Goal: Information Seeking & Learning: Learn about a topic

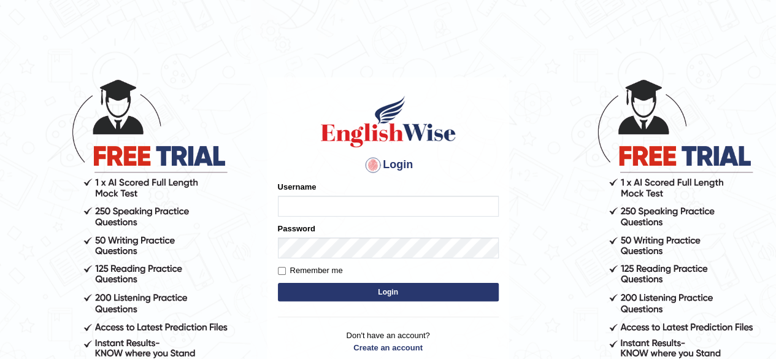
type input "pavithragowda"
click at [380, 288] on button "Login" at bounding box center [388, 292] width 221 height 18
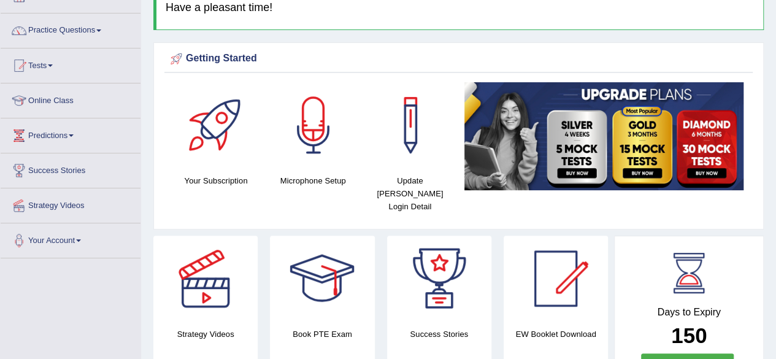
scroll to position [85, 0]
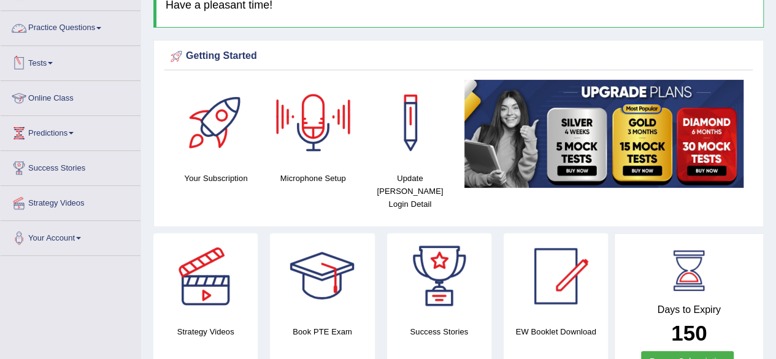
click at [102, 23] on link "Practice Questions" at bounding box center [71, 26] width 140 height 31
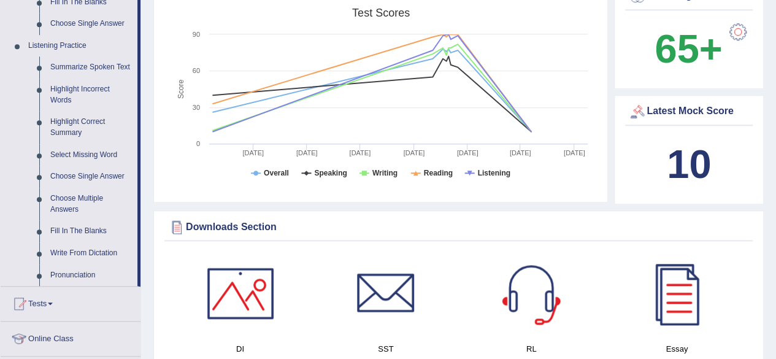
scroll to position [514, 0]
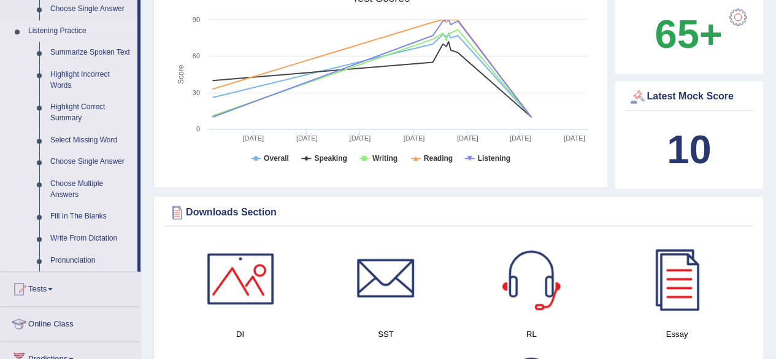
click at [99, 52] on link "Summarize Spoken Text" at bounding box center [91, 53] width 93 height 22
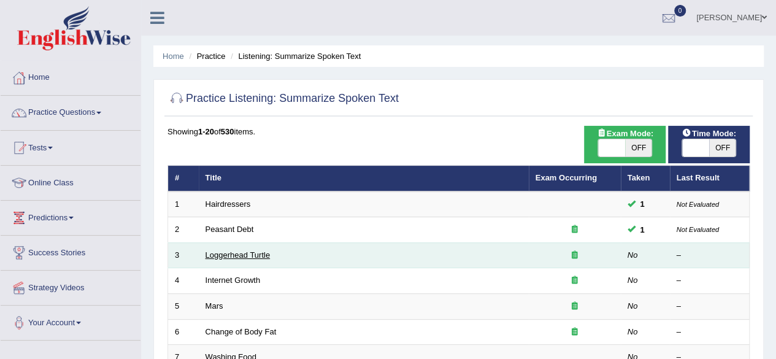
click at [243, 250] on link "Loggerhead Turtle" at bounding box center [238, 254] width 65 height 9
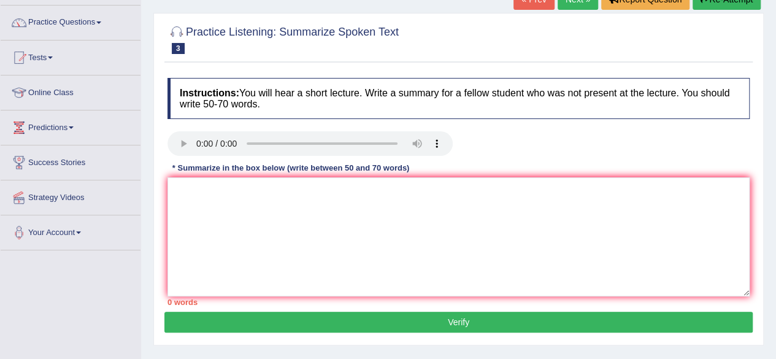
scroll to position [91, 0]
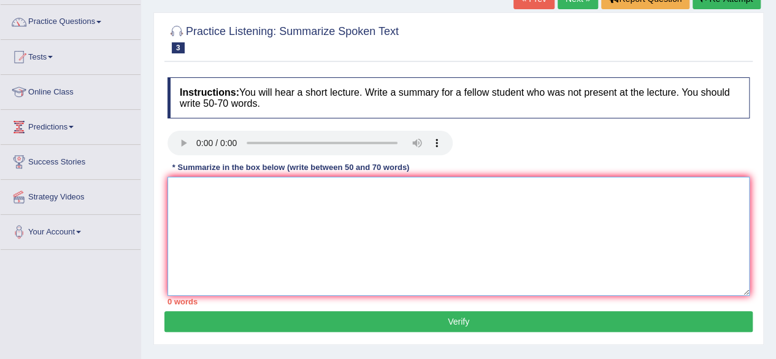
click at [269, 240] on textarea at bounding box center [458, 236] width 582 height 119
click at [74, 96] on link "Online Class" at bounding box center [71, 90] width 140 height 31
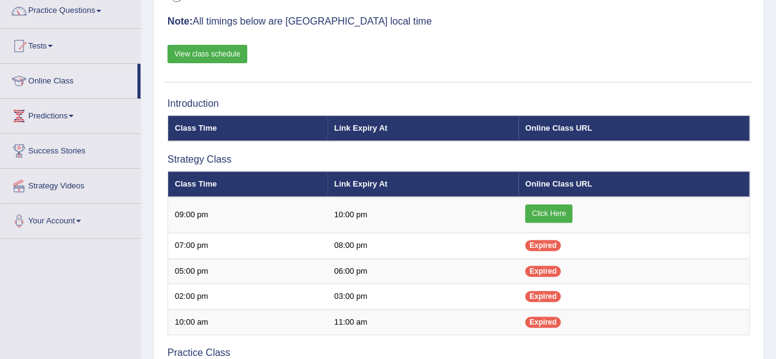
scroll to position [93, 0]
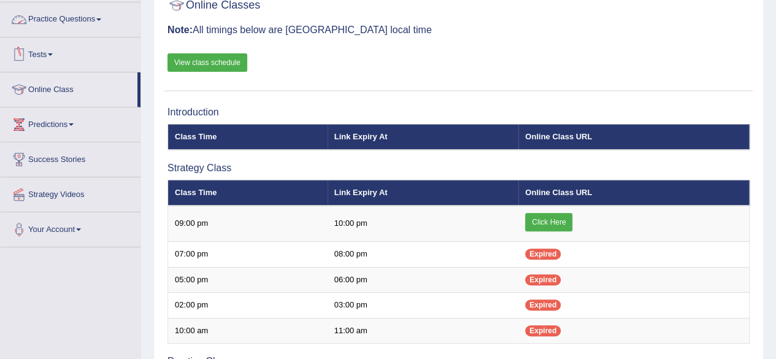
click at [110, 21] on link "Practice Questions" at bounding box center [71, 17] width 140 height 31
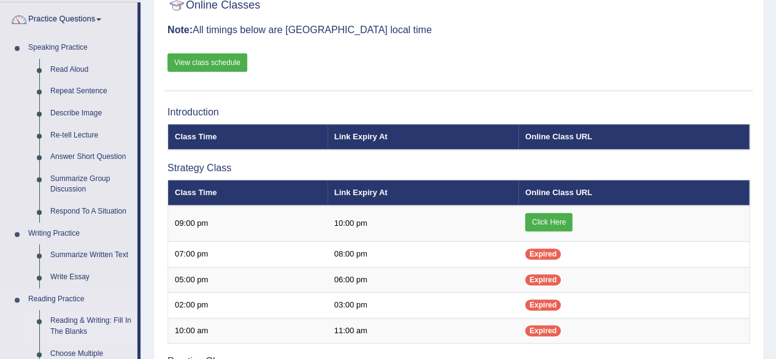
click at [98, 323] on link "Reading & Writing: Fill In The Blanks" at bounding box center [91, 326] width 93 height 33
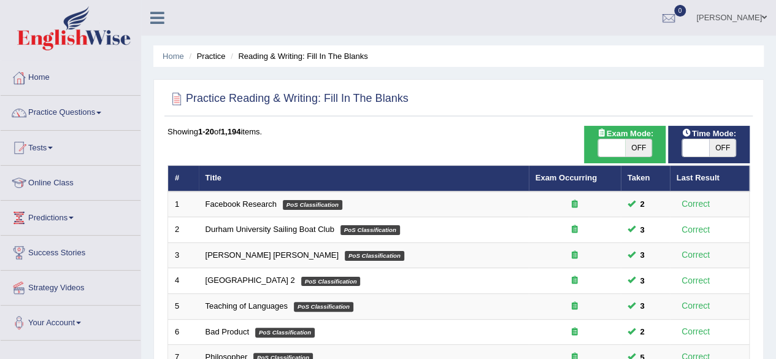
click at [81, 120] on link "Practice Questions" at bounding box center [71, 111] width 140 height 31
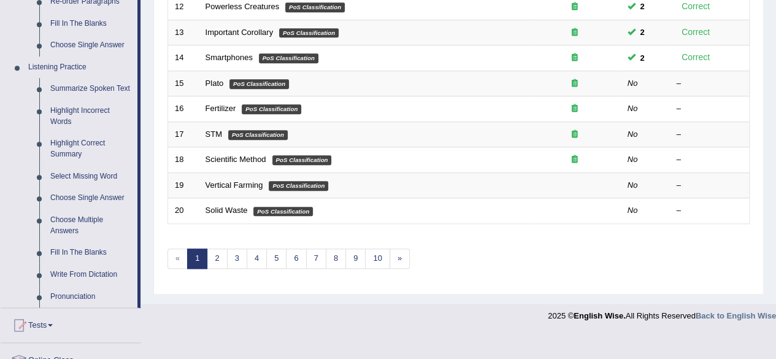
scroll to position [479, 0]
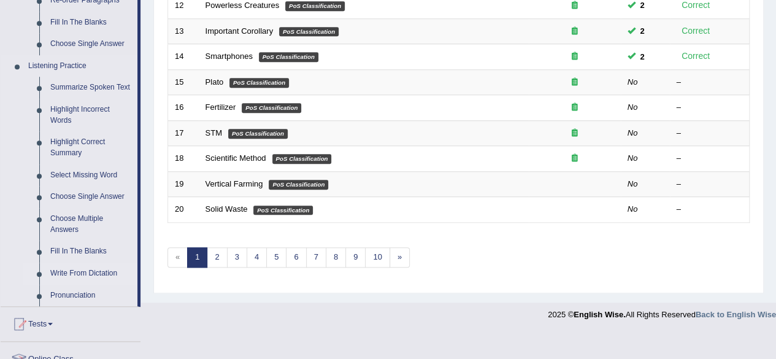
click at [98, 271] on link "Write From Dictation" at bounding box center [91, 274] width 93 height 22
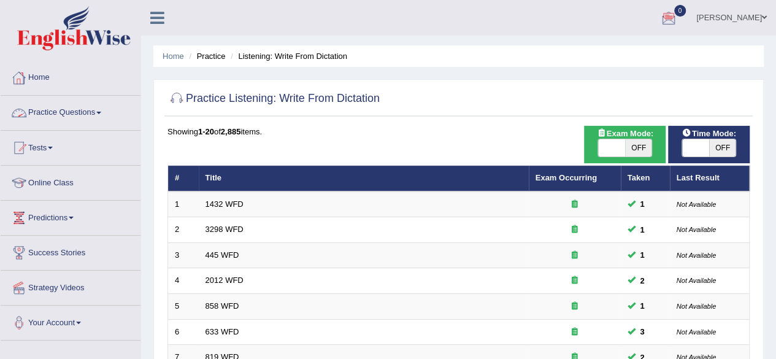
click at [73, 110] on link "Practice Questions" at bounding box center [71, 111] width 140 height 31
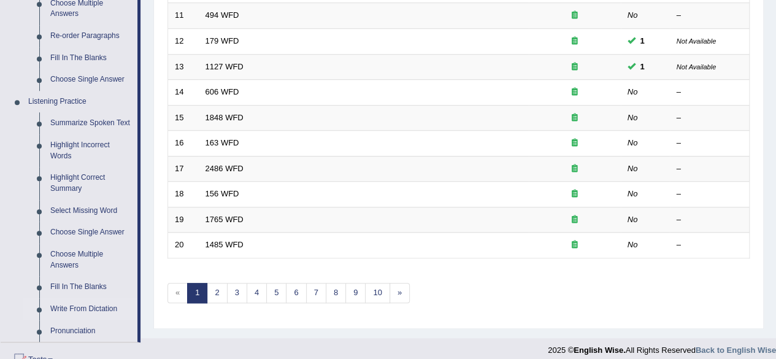
scroll to position [441, 0]
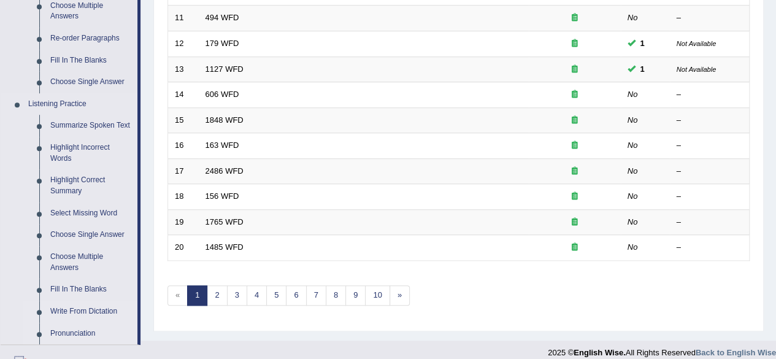
click at [73, 332] on link "Pronunciation" at bounding box center [91, 334] width 93 height 22
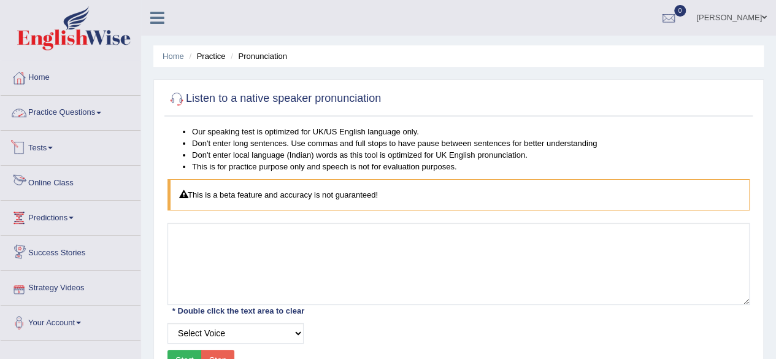
click at [91, 113] on link "Practice Questions" at bounding box center [71, 111] width 140 height 31
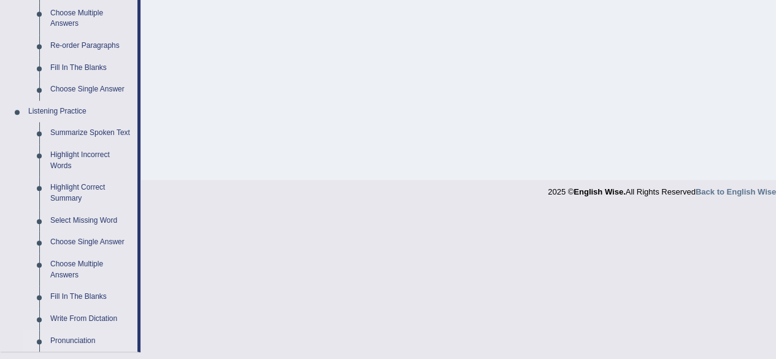
scroll to position [435, 0]
click at [75, 154] on link "Highlight Incorrect Words" at bounding box center [91, 159] width 93 height 33
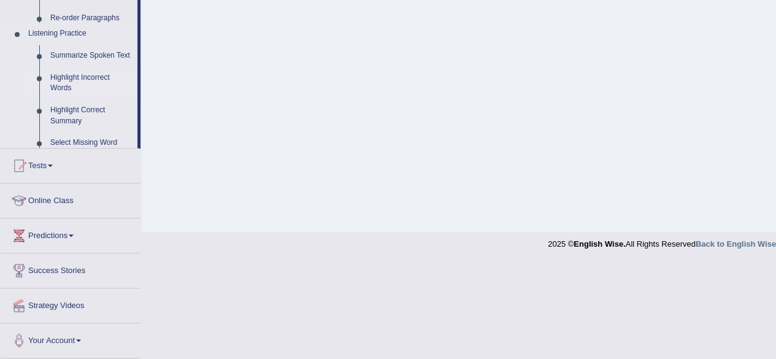
scroll to position [285, 0]
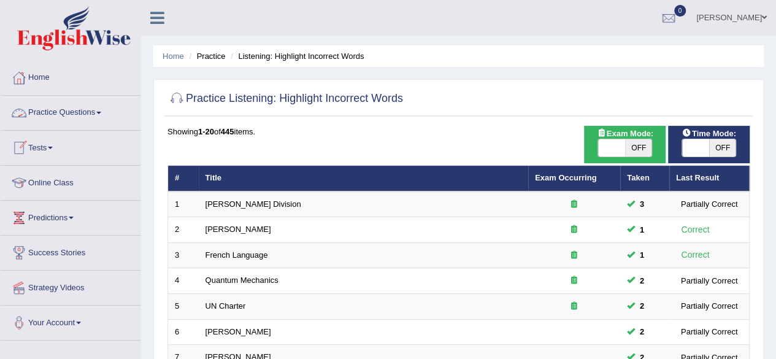
click at [77, 109] on link "Practice Questions" at bounding box center [71, 111] width 140 height 31
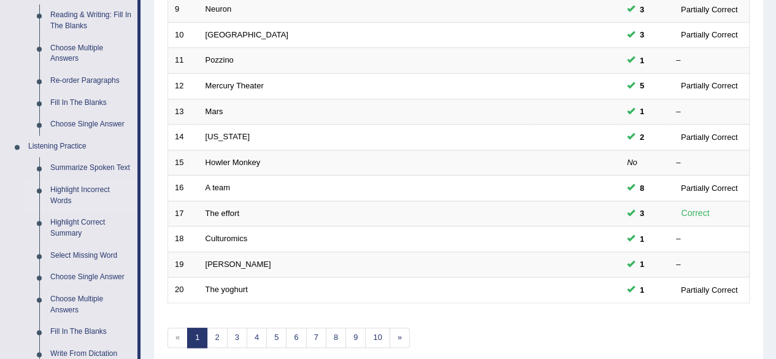
scroll to position [402, 0]
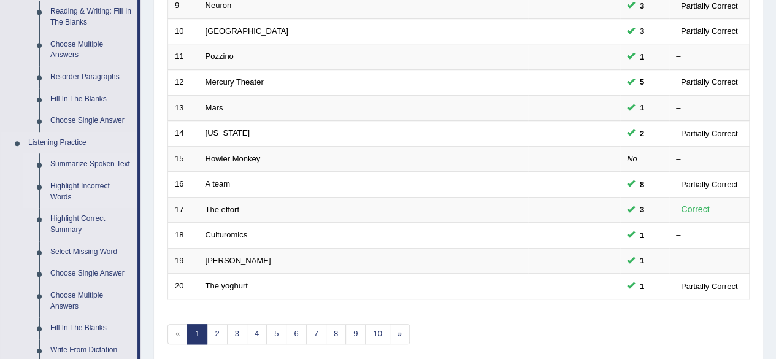
click at [102, 161] on link "Summarize Spoken Text" at bounding box center [91, 164] width 93 height 22
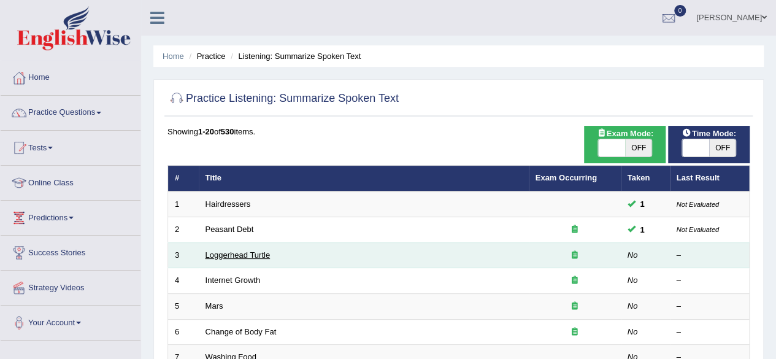
click at [234, 258] on link "Loggerhead Turtle" at bounding box center [238, 254] width 65 height 9
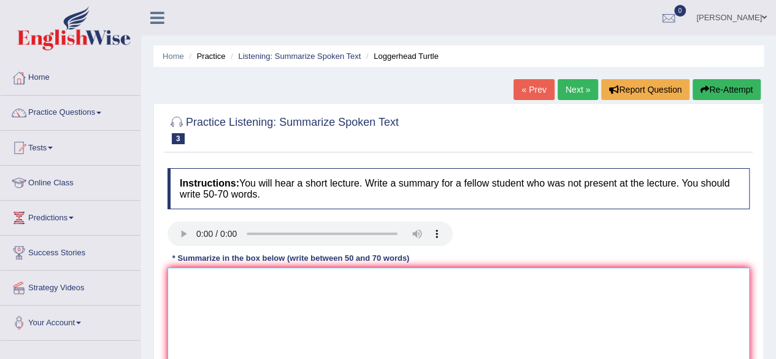
click at [191, 283] on textarea at bounding box center [458, 326] width 582 height 119
type textarea "l"
click at [318, 282] on textarea "Researchers have found the magnificant life cycle of the Loggerhead turtles." at bounding box center [458, 326] width 582 height 119
drag, startPoint x: 323, startPoint y: 280, endPoint x: 326, endPoint y: 299, distance: 18.6
click at [326, 299] on textarea "Researchers have found the magnificant life cycle of the Loggerhead turtles." at bounding box center [458, 326] width 582 height 119
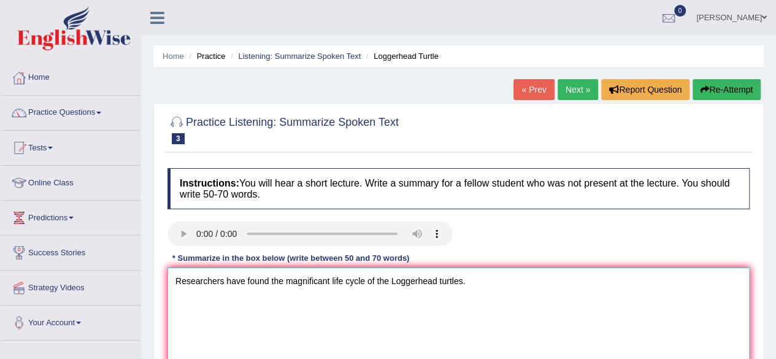
click at [324, 311] on textarea "Researchers have found the magnificant life cycle of the Loggerhead turtles." at bounding box center [458, 326] width 582 height 119
click at [463, 280] on textarea "Researchers have found the magnificent life cycle of the Loggerhead turtles." at bounding box center [458, 326] width 582 height 119
click at [478, 280] on textarea "Researchers have found the magnificent life cycle of the Loggerhead turtles." at bounding box center [458, 326] width 582 height 119
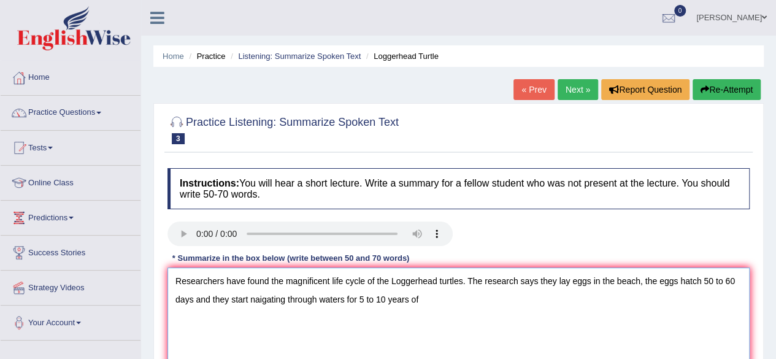
click at [260, 299] on textarea "Researchers have found the magnificent life cycle of the Loggerhead turtles. Th…" at bounding box center [458, 326] width 582 height 119
drag, startPoint x: 323, startPoint y: 299, endPoint x: 337, endPoint y: 354, distance: 57.1
click at [337, 354] on textarea "Researchers have found the magnificent life cycle of the Loggerhead turtles. Th…" at bounding box center [458, 326] width 582 height 119
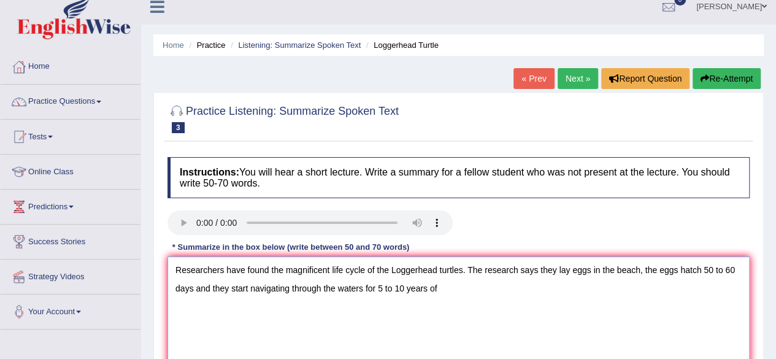
click at [444, 286] on textarea "Researchers have found the magnificent life cycle of the Loggerhead turtles. Th…" at bounding box center [458, 315] width 582 height 119
click at [456, 290] on textarea "Researchers have found the magnificent life cycle of the Loggerhead turtles. Th…" at bounding box center [458, 315] width 582 height 119
click at [518, 285] on textarea "Researchers have found the magnificent life cycle of the Loggerhead turtles. Th…" at bounding box center [458, 315] width 582 height 119
click at [269, 271] on textarea "Researchers have found the magnificent life cycle of the Loggerhead turtles. Th…" at bounding box center [458, 315] width 582 height 119
drag, startPoint x: 426, startPoint y: 290, endPoint x: 432, endPoint y: 322, distance: 32.4
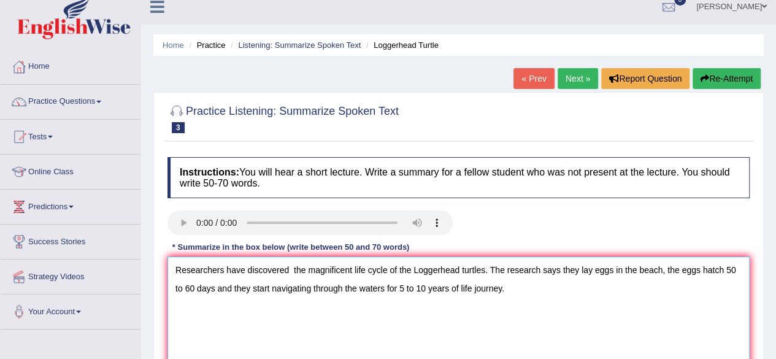
click at [432, 322] on textarea "Researchers have discovered the magnificent life cycle of the Loggerhead turtle…" at bounding box center [458, 315] width 582 height 119
click at [467, 318] on textarea "Researchers have discovered the magnificent life cycle of the Loggerhead turtle…" at bounding box center [458, 315] width 582 height 119
click at [429, 293] on textarea "Researchers have discovered the magnificent life cycle of the Loggerhead turtle…" at bounding box center [458, 315] width 582 height 119
click at [417, 293] on textarea "Researchers have discovered the magnificent life cycle of the Loggerhead turtle…" at bounding box center [458, 315] width 582 height 119
click at [521, 286] on textarea "Researchers have discovered the magnificent life cycle of the Loggerhead turtle…" at bounding box center [458, 315] width 582 height 119
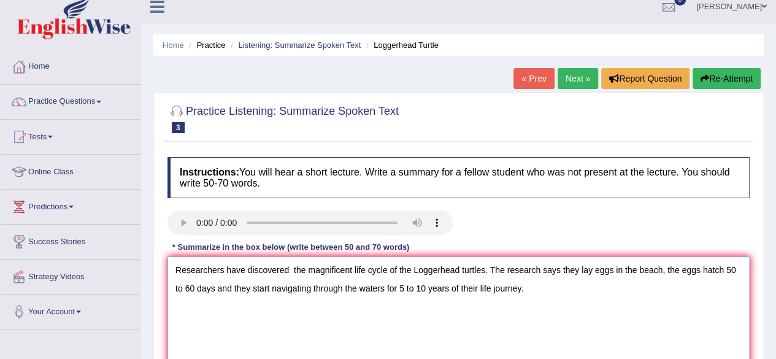
click at [563, 279] on textarea "Researchers have discovered the magnificent life cycle of the Loggerhead turtle…" at bounding box center [458, 315] width 582 height 119
click at [218, 288] on textarea "Researchers have discovered the magnificent life cycle of the Loggerhead turtle…" at bounding box center [458, 315] width 582 height 119
click at [583, 297] on textarea "Researchers have discovered the magnificent life cycle of the Loggerhead turtle…" at bounding box center [458, 315] width 582 height 119
click at [621, 267] on textarea "Researchers have discovered the magnificent life cycle of the Loggerhead turtle…" at bounding box center [458, 315] width 582 height 119
click at [726, 269] on textarea "Researchers have discovered the magnificent life cycle of the Loggerhead turtle…" at bounding box center [458, 315] width 582 height 119
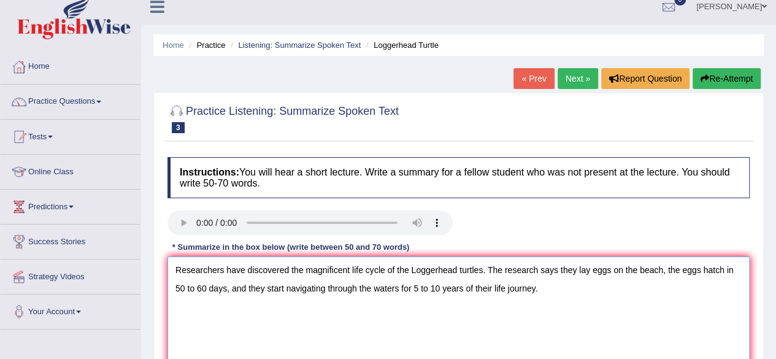
click at [549, 286] on textarea "Researchers have discovered the magnificent life cycle of the Loggerhead turtle…" at bounding box center [458, 315] width 582 height 119
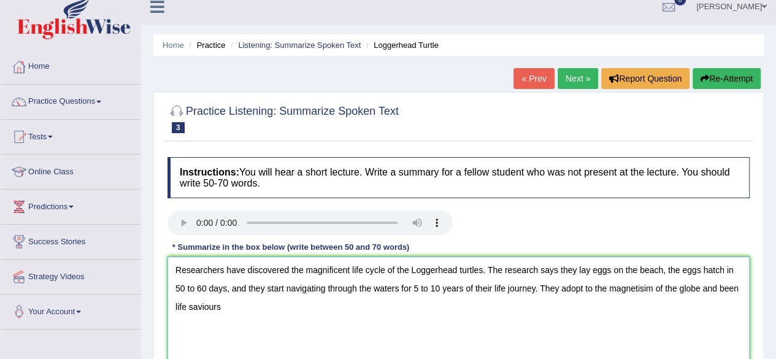
click at [632, 292] on textarea "Researchers have discovered the magnificent life cycle of the Loggerhead turtle…" at bounding box center [458, 315] width 582 height 119
drag, startPoint x: 639, startPoint y: 289, endPoint x: 647, endPoint y: 286, distance: 8.3
click at [647, 286] on textarea "Researchers have discovered the magnificent life cycle of the Loggerhead turtle…" at bounding box center [458, 315] width 582 height 119
click at [651, 299] on textarea "Researchers have discovered the magnificent life cycle of the Loggerhead turtle…" at bounding box center [458, 315] width 582 height 119
drag, startPoint x: 647, startPoint y: 289, endPoint x: 654, endPoint y: 313, distance: 25.0
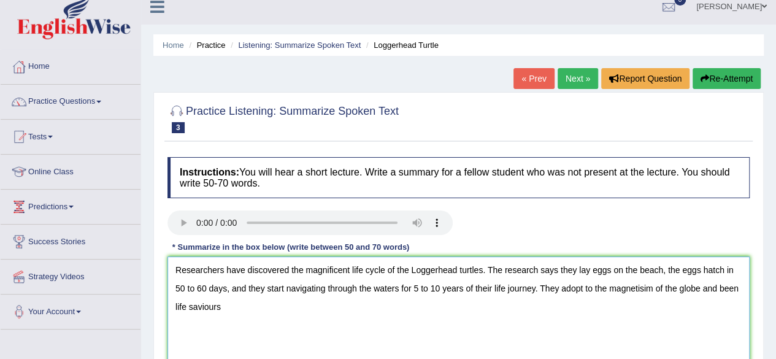
click at [654, 313] on textarea "Researchers have discovered the magnificent life cycle of the Loggerhead turtle…" at bounding box center [458, 315] width 582 height 119
click at [655, 286] on textarea "Researchers have discovered the magnificent life cycle of the Loggerhead turtle…" at bounding box center [458, 315] width 582 height 119
click at [572, 290] on textarea "Researchers have discovered the magnificent life cycle of the Loggerhead turtle…" at bounding box center [458, 315] width 582 height 119
click at [739, 285] on textarea "Researchers have discovered the magnificent life cycle of the Loggerhead turtle…" at bounding box center [458, 315] width 582 height 119
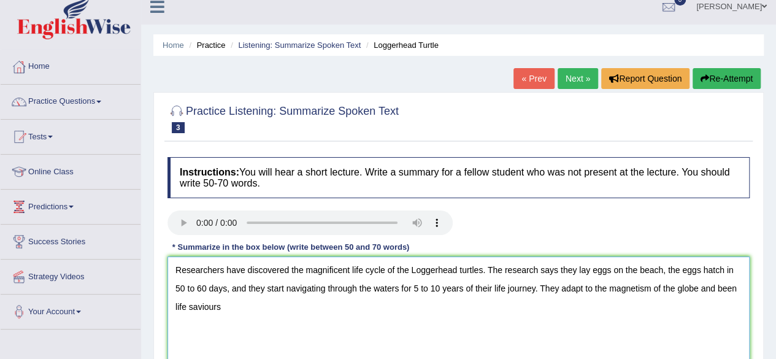
click at [716, 286] on textarea "Researchers have discovered the magnificent life cycle of the Loggerhead turtle…" at bounding box center [458, 315] width 582 height 119
drag, startPoint x: 210, startPoint y: 309, endPoint x: 220, endPoint y: 329, distance: 23.1
click at [220, 329] on textarea "Researchers have discovered the magnificent life cycle of the Loggerhead turtle…" at bounding box center [458, 315] width 582 height 119
drag, startPoint x: 207, startPoint y: 305, endPoint x: 239, endPoint y: 320, distance: 35.4
click at [239, 320] on textarea "Researchers have discovered the magnificent life cycle of the Loggerhead turtle…" at bounding box center [458, 315] width 582 height 119
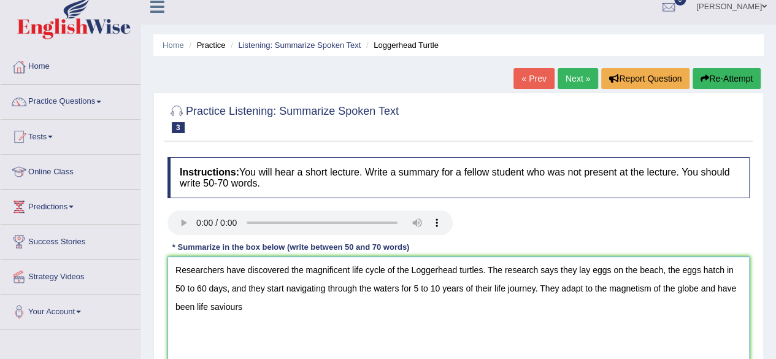
click at [239, 320] on textarea "Researchers have discovered the magnificent life cycle of the Loggerhead turtle…" at bounding box center [458, 315] width 582 height 119
click at [211, 309] on textarea "Researchers have discovered the magnificent life cycle of the Loggerhead turtle…" at bounding box center [458, 315] width 582 height 119
click at [250, 298] on textarea "Researchers have discovered the magnificent life cycle of the Loggerhead turtle…" at bounding box center [458, 315] width 582 height 119
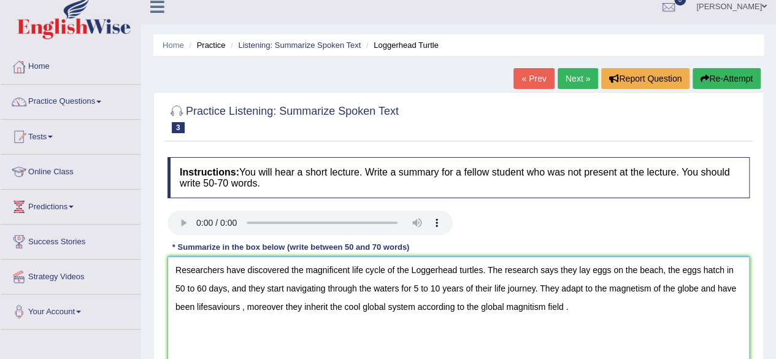
click at [534, 309] on textarea "Researchers have discovered the magnificent life cycle of the Loggerhead turtle…" at bounding box center [458, 315] width 582 height 119
drag, startPoint x: 244, startPoint y: 306, endPoint x: 256, endPoint y: 325, distance: 22.1
click at [256, 325] on textarea "Researchers have discovered the magnificent life cycle of the Loggerhead turtle…" at bounding box center [458, 315] width 582 height 119
click at [246, 323] on textarea "Researchers have discovered the magnificent life cycle of the Loggerhead turtle…" at bounding box center [458, 315] width 582 height 119
click at [228, 305] on textarea "Researchers have discovered the magnificent life cycle of the Loggerhead turtle…" at bounding box center [458, 315] width 582 height 119
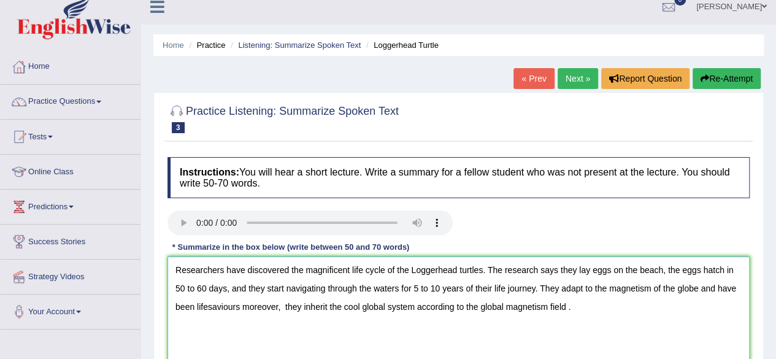
click at [237, 307] on textarea "Researchers have discovered the magnificent life cycle of the Loggerhead turtle…" at bounding box center [458, 315] width 582 height 119
drag, startPoint x: 238, startPoint y: 307, endPoint x: 236, endPoint y: 330, distance: 23.4
click at [236, 330] on textarea "Researchers have discovered the magnificent life cycle of the Loggerhead turtle…" at bounding box center [458, 315] width 582 height 119
click at [255, 312] on textarea "Researchers have discovered the magnificent life cycle of the Loggerhead turtle…" at bounding box center [458, 315] width 582 height 119
click at [244, 305] on textarea "Researchers have discovered the magnificent life cycle of the Loggerhead turtle…" at bounding box center [458, 315] width 582 height 119
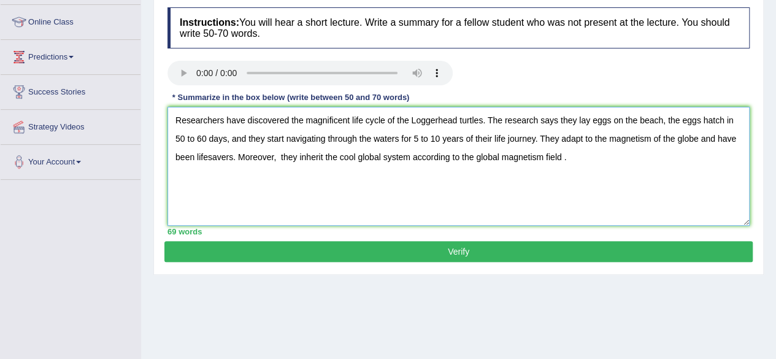
scroll to position [161, 0]
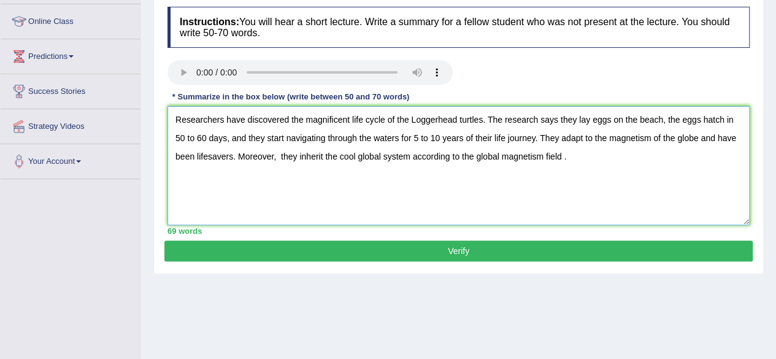
type textarea "Researchers have discovered the magnificent life cycle of the Loggerhead turtle…"
click at [509, 245] on button "Verify" at bounding box center [458, 250] width 588 height 21
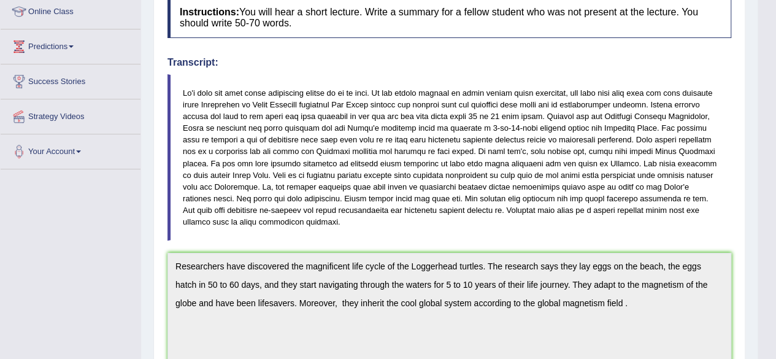
scroll to position [91, 0]
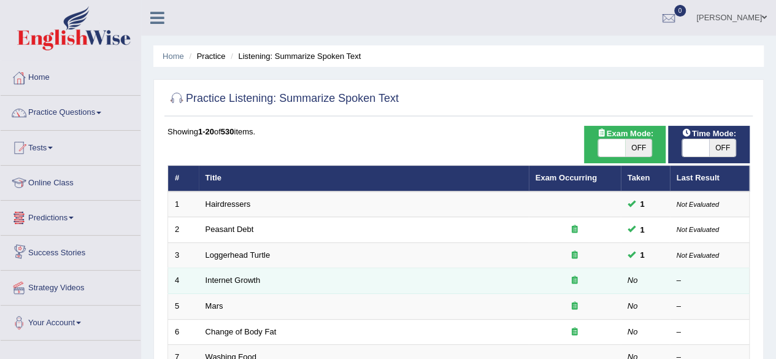
click at [227, 285] on td "Internet Growth" at bounding box center [364, 281] width 330 height 26
click at [234, 279] on link "Internet Growth" at bounding box center [233, 279] width 55 height 9
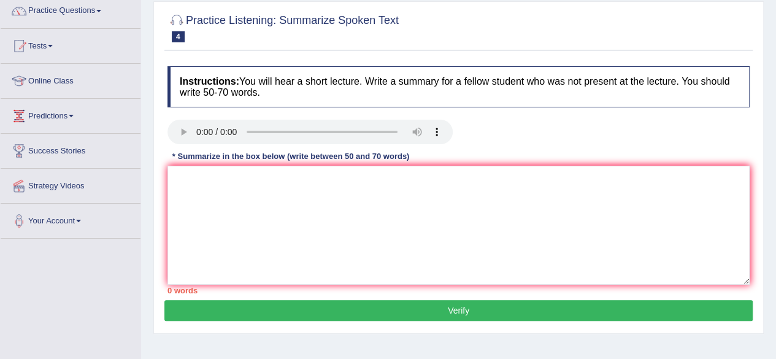
scroll to position [107, 0]
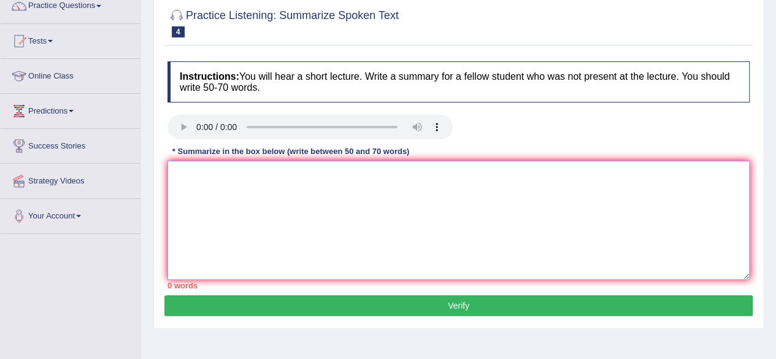
click at [175, 177] on textarea at bounding box center [458, 220] width 582 height 119
click at [203, 176] on textarea at bounding box center [458, 220] width 582 height 119
click at [566, 186] on textarea "The rapid expansion of the internet growth has its pros and cons." at bounding box center [458, 220] width 582 height 119
click at [337, 174] on textarea "The rapid expansion of the internet growth has its pros and cons." at bounding box center [458, 220] width 582 height 119
click at [404, 173] on textarea "The rapid expansion of the internet has its pros and cons." at bounding box center [458, 220] width 582 height 119
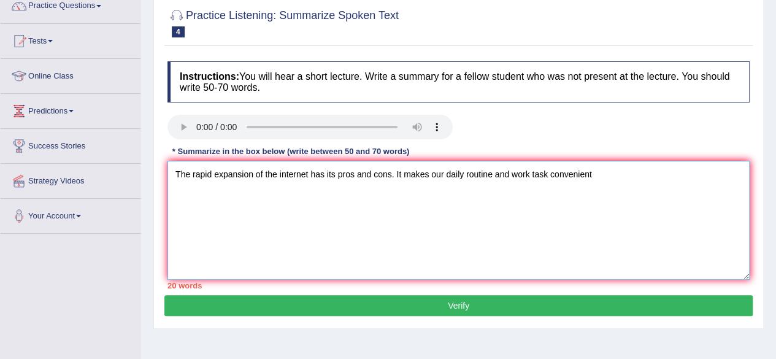
click at [550, 175] on textarea "The rapid expansion of the internet has its pros and cons. It makes our daily r…" at bounding box center [458, 220] width 582 height 119
drag, startPoint x: 645, startPoint y: 170, endPoint x: 652, endPoint y: 193, distance: 23.7
click at [652, 193] on textarea "The rapid expansion of the internet has its pros and cons. It makes our daily r…" at bounding box center [458, 220] width 582 height 119
click at [639, 199] on textarea "The rapid expansion of the internet has its pros and cons. It makes our daily r…" at bounding box center [458, 220] width 582 height 119
drag, startPoint x: 646, startPoint y: 176, endPoint x: 647, endPoint y: 212, distance: 35.6
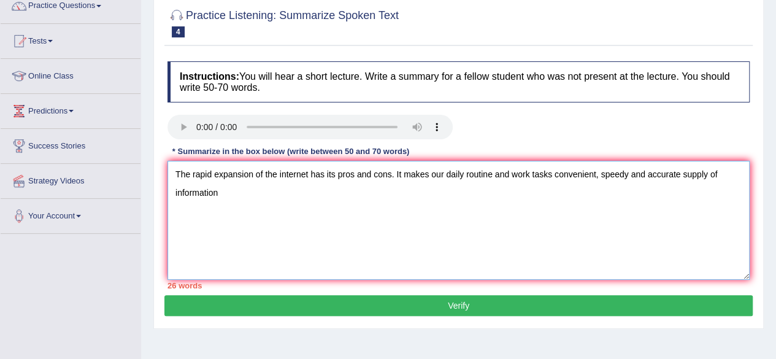
click at [647, 212] on textarea "The rapid expansion of the internet has its pros and cons. It makes our daily r…" at bounding box center [458, 220] width 582 height 119
click at [645, 174] on textarea "The rapid expansion of the internet has its pros and cons. It makes our daily r…" at bounding box center [458, 220] width 582 height 119
click at [719, 174] on textarea "The rapid expansion of the internet has its pros and cons. It makes our daily r…" at bounding box center [458, 220] width 582 height 119
click at [730, 171] on textarea "The rapid expansion of the internet has its pros and cons. It makes our daily r…" at bounding box center [458, 220] width 582 height 119
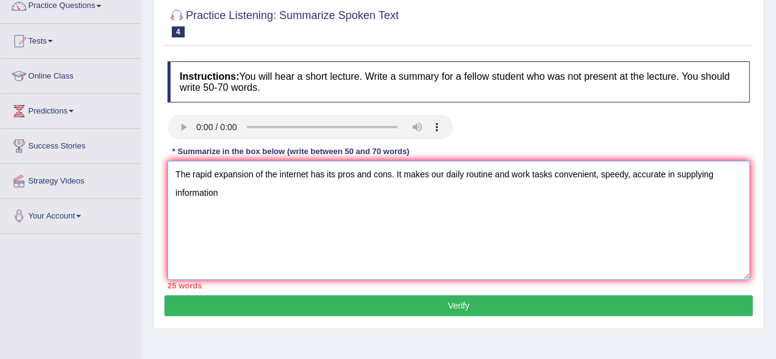
click at [223, 192] on textarea "The rapid expansion of the internet has its pros and cons. It makes our daily r…" at bounding box center [458, 220] width 582 height 119
click at [219, 190] on textarea "The rapid expansion of the internet has its pros and cons. It makes our daily r…" at bounding box center [458, 220] width 582 height 119
click at [290, 192] on textarea "The rapid expansion of the internet has its pros and cons. It makes our daily r…" at bounding box center [458, 220] width 582 height 119
click at [327, 192] on textarea "The rapid expansion of the internet has its pros and cons. It makes our daily r…" at bounding box center [458, 220] width 582 height 119
click at [236, 215] on textarea "The rapid expansion of the internet has its pros and cons. It makes our daily r…" at bounding box center [458, 220] width 582 height 119
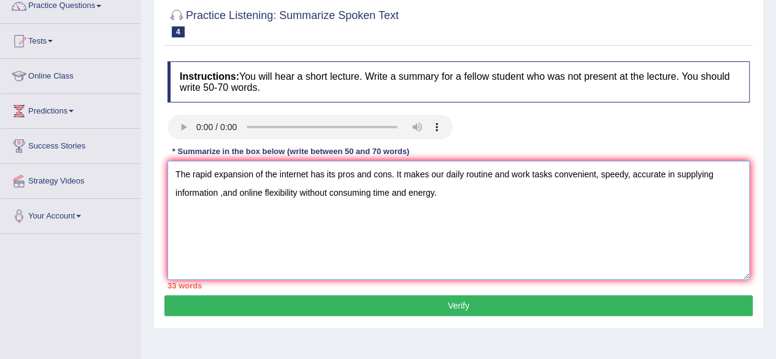
click at [219, 193] on textarea "The rapid expansion of the internet has its pros and cons. It makes our daily r…" at bounding box center [458, 220] width 582 height 119
click at [454, 197] on textarea "The rapid expansion of the internet has its pros and cons. It makes our daily r…" at bounding box center [458, 220] width 582 height 119
paste textarea "nd accurate in supplying information, and offers"
drag, startPoint x: 224, startPoint y: 191, endPoint x: 244, endPoint y: 223, distance: 37.8
click at [244, 223] on textarea "The rapid expansion of the internet has its pros and cons. It makes our daily r…" at bounding box center [458, 220] width 582 height 119
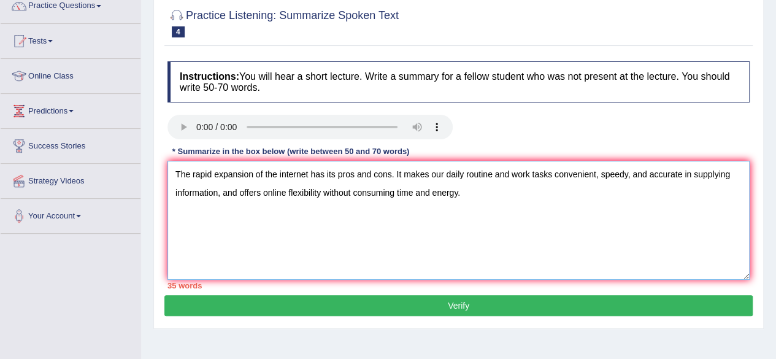
click at [234, 222] on textarea "The rapid expansion of the internet has its pros and cons. It makes our daily r…" at bounding box center [458, 220] width 582 height 119
drag, startPoint x: 221, startPoint y: 194, endPoint x: 224, endPoint y: 221, distance: 26.6
click at [224, 221] on textarea "The rapid expansion of the internet has its pros and cons. It makes our daily r…" at bounding box center [458, 220] width 582 height 119
click at [488, 205] on textarea "The rapid expansion of the internet has its pros and cons. It makes our daily r…" at bounding box center [458, 220] width 582 height 119
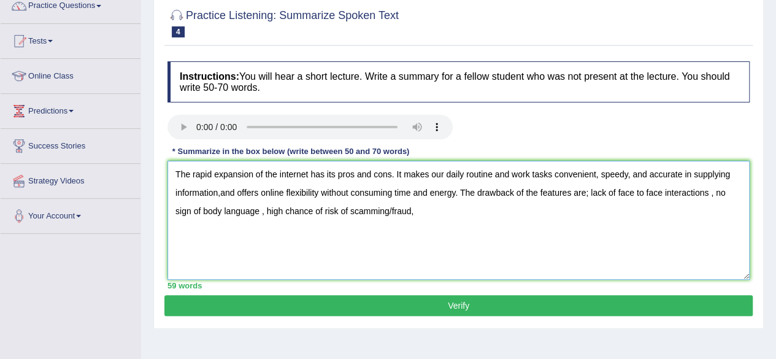
click at [426, 212] on textarea "The rapid expansion of the internet has its pros and cons. It makes our daily r…" at bounding box center [458, 220] width 582 height 119
click at [429, 210] on textarea "The rapid expansion of the internet has its pros and cons. It makes our daily r…" at bounding box center [458, 220] width 582 height 119
click at [480, 213] on textarea "The rapid expansion of the internet has its pros and cons. It makes our daily r…" at bounding box center [458, 220] width 582 height 119
click at [451, 213] on textarea "The rapid expansion of the internet has its pros and cons. It makes our daily r…" at bounding box center [458, 220] width 582 height 119
click at [486, 212] on textarea "The rapid expansion of the internet has its pros and cons. It makes our daily r…" at bounding box center [458, 220] width 582 height 119
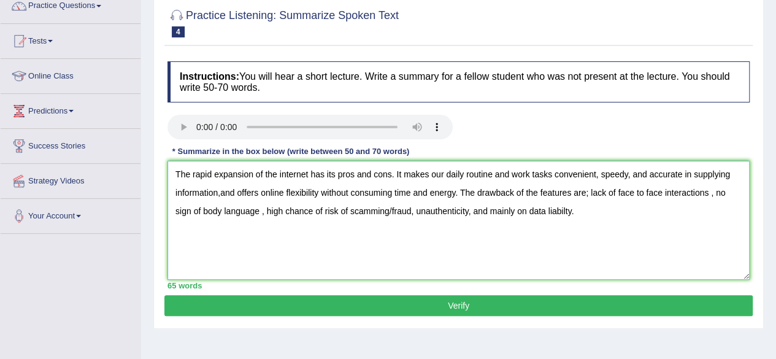
click at [565, 209] on textarea "The rapid expansion of the internet has its pros and cons. It makes our daily r…" at bounding box center [458, 220] width 582 height 119
click at [585, 206] on textarea "The rapid expansion of the internet has its pros and cons. It makes our daily r…" at bounding box center [458, 220] width 582 height 119
type textarea "The rapid expansion of the internet has its pros and cons. It makes our daily r…"
click at [478, 306] on button "Verify" at bounding box center [458, 305] width 588 height 21
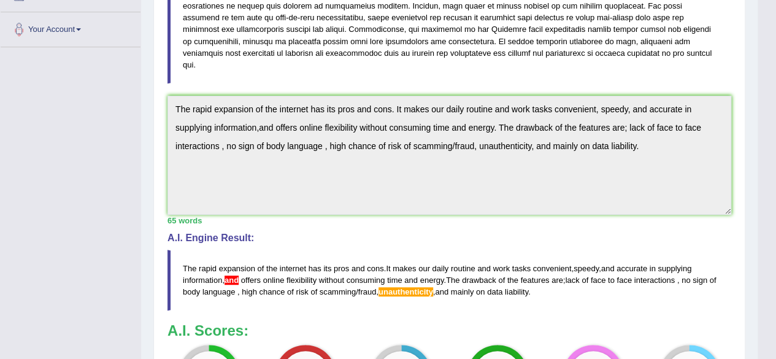
scroll to position [296, 0]
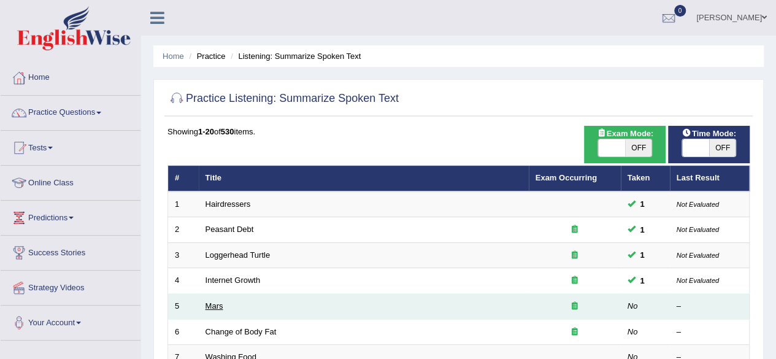
click at [212, 301] on link "Mars" at bounding box center [215, 305] width 18 height 9
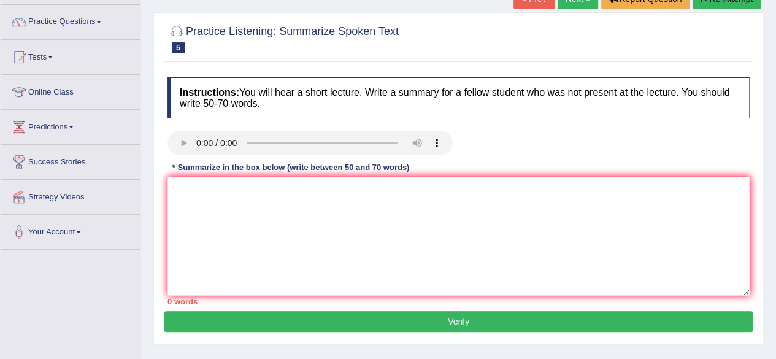
scroll to position [94, 0]
